Goal: Navigation & Orientation: Find specific page/section

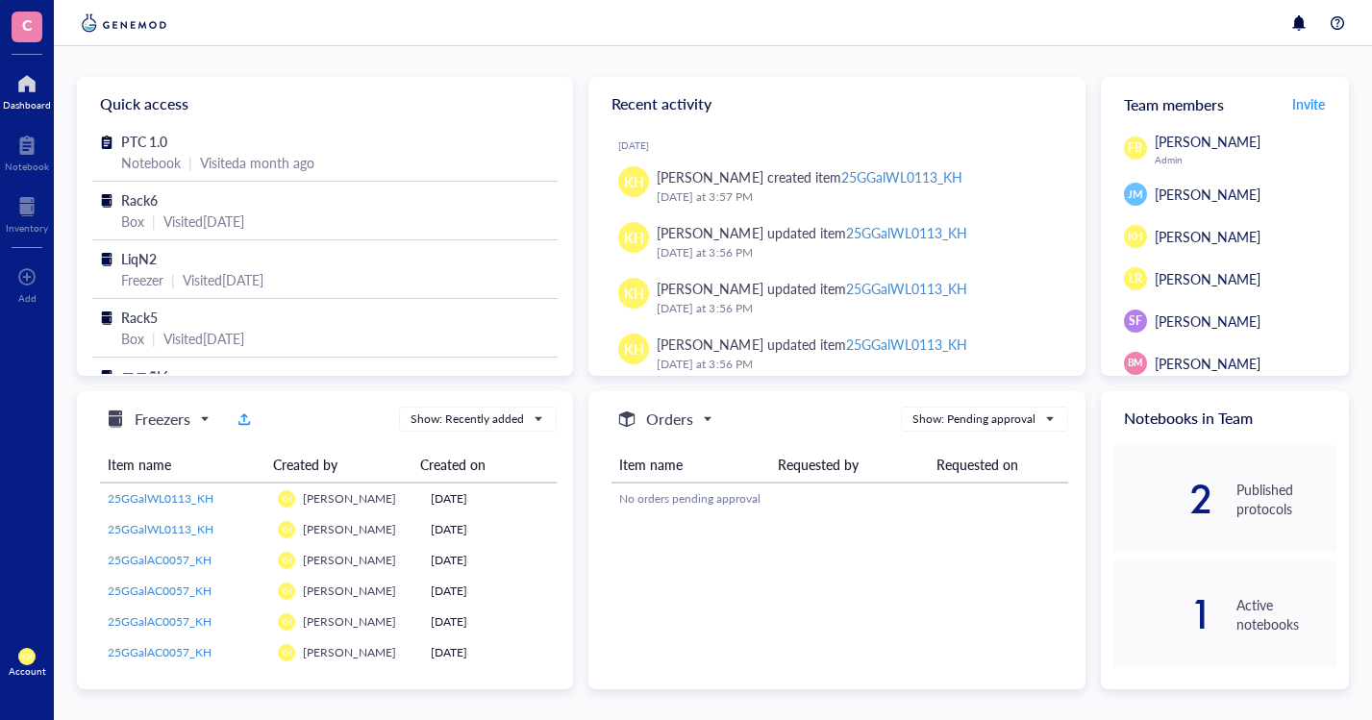
click at [7, 380] on div "C Dashboard Notebook Inventory To pick up a draggable item, press the space bar…" at bounding box center [27, 360] width 54 height 720
click at [4, 318] on div "C Dashboard Notebook Inventory To pick up a draggable item, press the space bar…" at bounding box center [27, 360] width 54 height 720
